Goal: Information Seeking & Learning: Learn about a topic

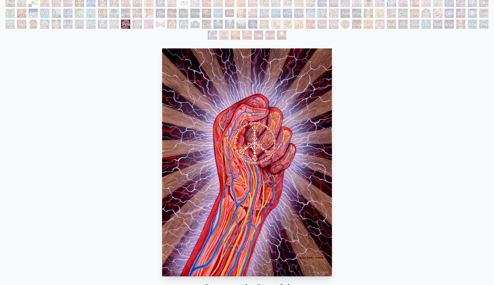
scroll to position [29, 0]
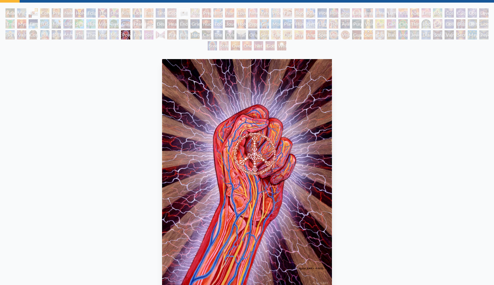
click at [125, 26] on div "Gaia" at bounding box center [125, 23] width 9 height 9
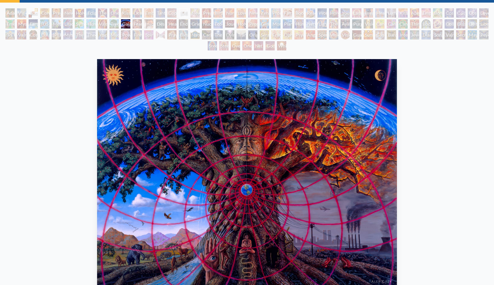
click at [114, 24] on div "Tree & Person" at bounding box center [113, 23] width 9 height 9
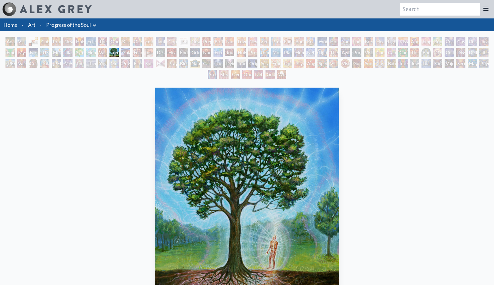
click at [113, 40] on div "One Taste" at bounding box center [113, 41] width 9 height 9
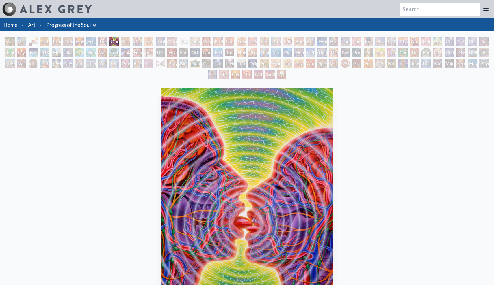
click at [101, 40] on div "The Kiss" at bounding box center [102, 41] width 9 height 9
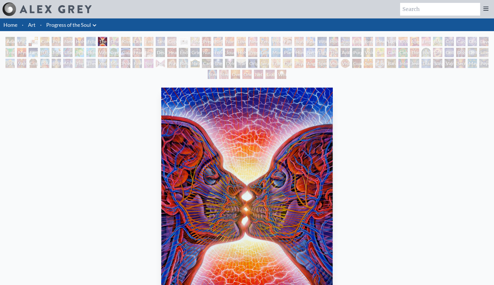
click at [93, 39] on div "Eclipse" at bounding box center [90, 41] width 9 height 9
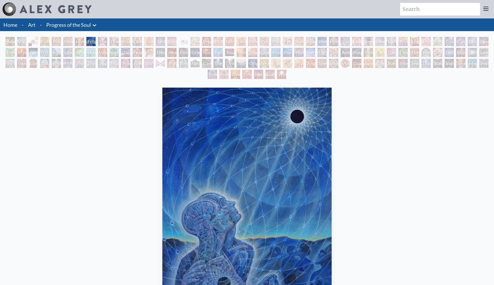
click at [83, 40] on div "Holy Grail" at bounding box center [79, 41] width 9 height 9
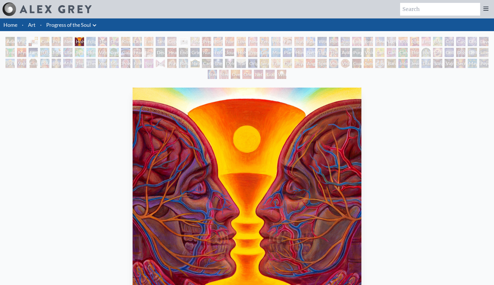
click at [70, 41] on div "New Man New Woman" at bounding box center [67, 41] width 9 height 9
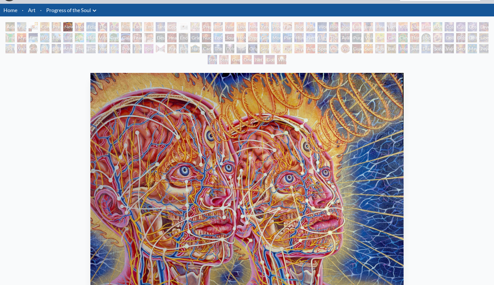
scroll to position [16, 0]
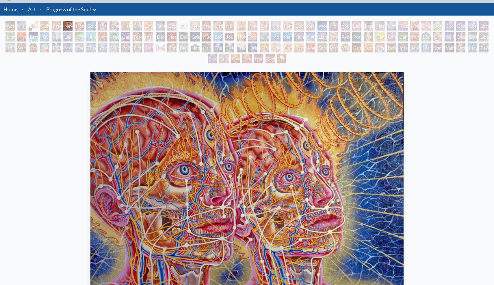
click at [59, 26] on div "Praying" at bounding box center [56, 25] width 9 height 9
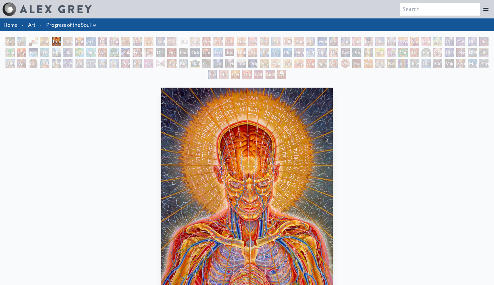
click at [46, 43] on div "Contemplation" at bounding box center [44, 41] width 9 height 9
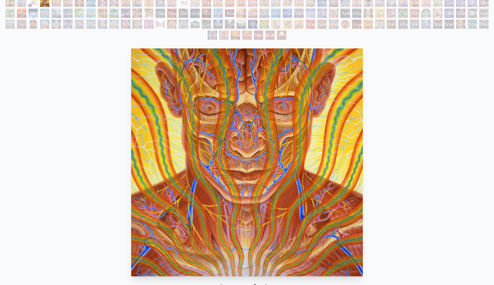
scroll to position [37, 0]
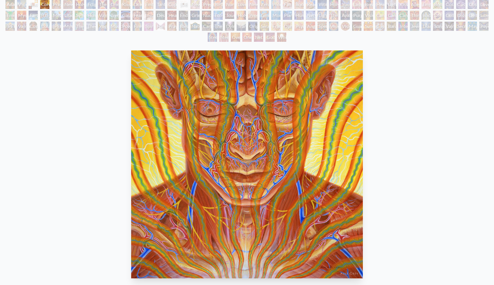
click at [31, 4] on div "Body, Mind, Spirit" at bounding box center [33, 4] width 9 height 9
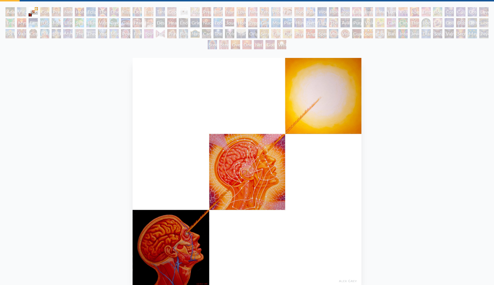
scroll to position [25, 0]
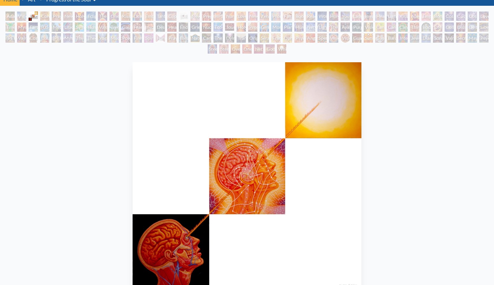
click at [23, 16] on div "Visionary Origin of Language" at bounding box center [21, 16] width 9 height 9
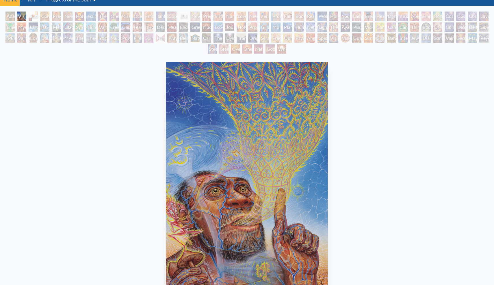
click at [13, 15] on div "Adam & Eve" at bounding box center [9, 16] width 9 height 9
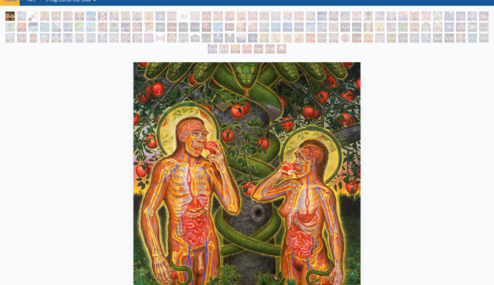
click at [310, 16] on div "Reading" at bounding box center [310, 16] width 9 height 9
